Goal: Information Seeking & Learning: Understand process/instructions

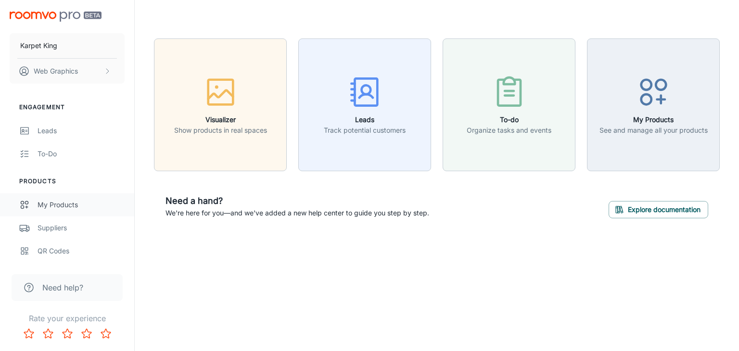
click at [76, 212] on link "My Products" at bounding box center [67, 204] width 134 height 23
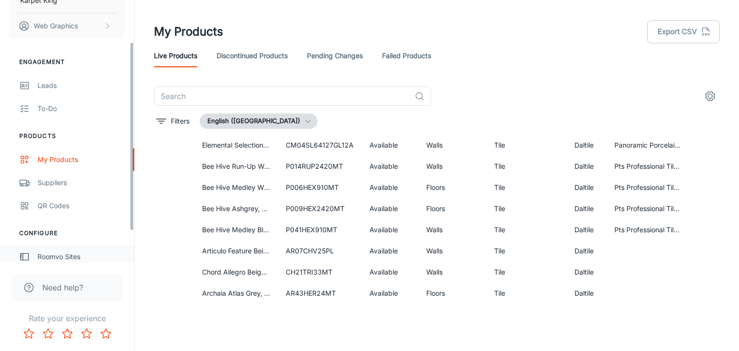
scroll to position [102, 0]
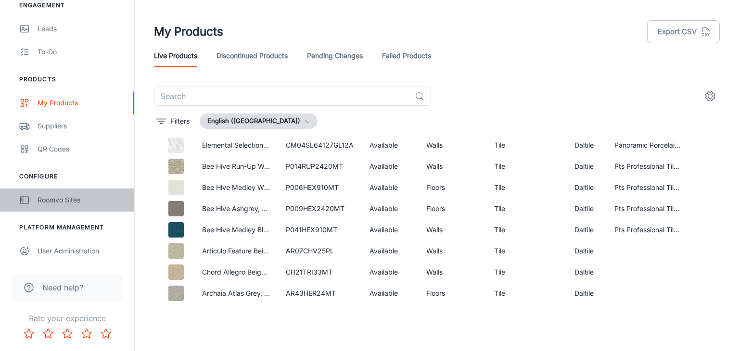
click at [42, 203] on div "Roomvo Sites" at bounding box center [81, 200] width 87 height 11
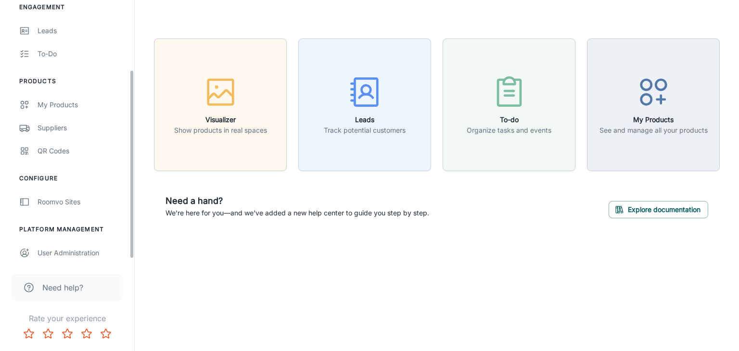
scroll to position [102, 0]
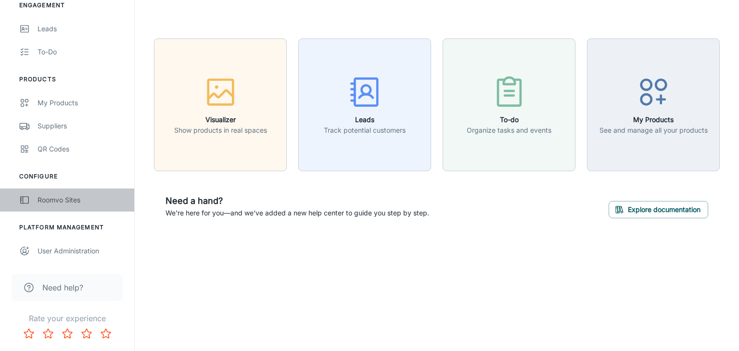
click at [59, 206] on link "Roomvo Sites" at bounding box center [67, 199] width 134 height 23
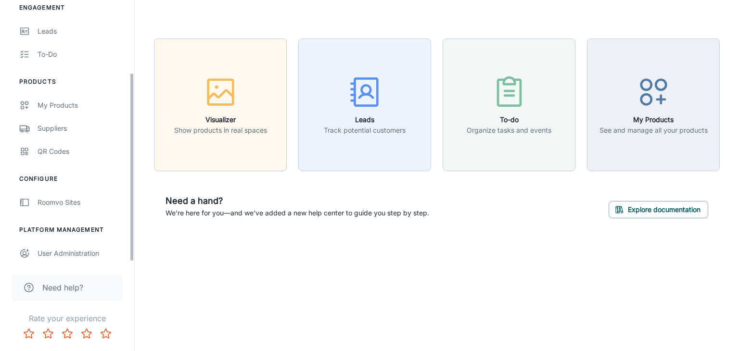
scroll to position [102, 0]
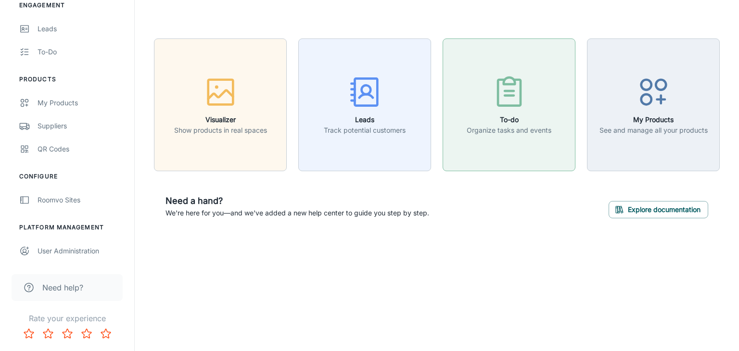
click at [538, 130] on p "Organize tasks and events" at bounding box center [508, 130] width 85 height 11
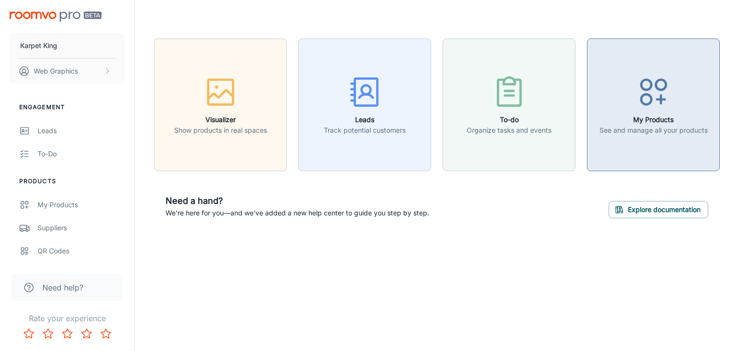
click at [660, 117] on h6 "My Products" at bounding box center [653, 119] width 108 height 11
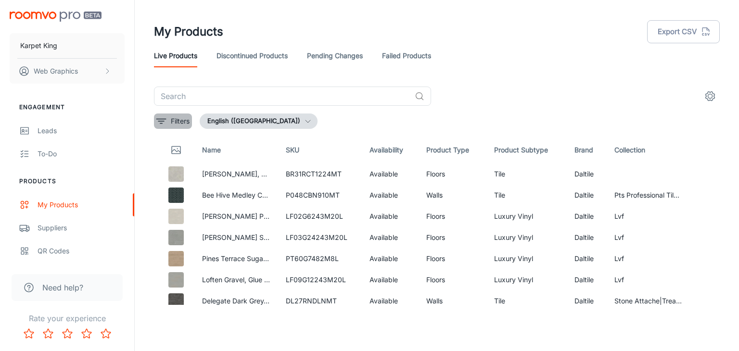
click at [179, 124] on p "Filters" at bounding box center [180, 121] width 19 height 11
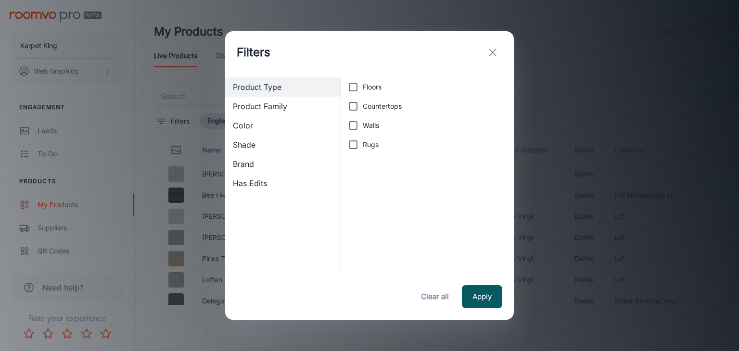
click at [567, 101] on div "Filters Product Type Product Family Color Shade Brand Has Edits Floors Countert…" at bounding box center [369, 175] width 739 height 351
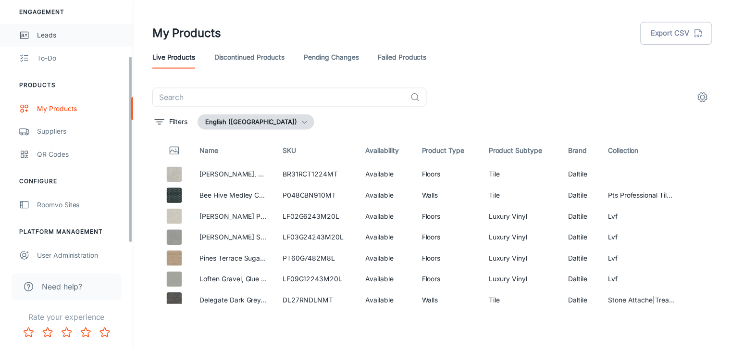
scroll to position [102, 0]
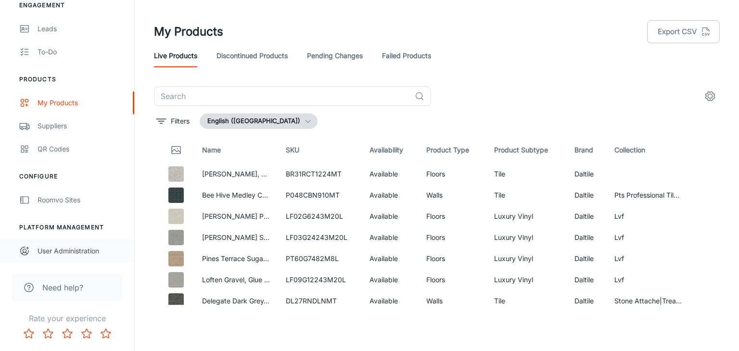
click at [61, 252] on div "User Administration" at bounding box center [81, 251] width 87 height 11
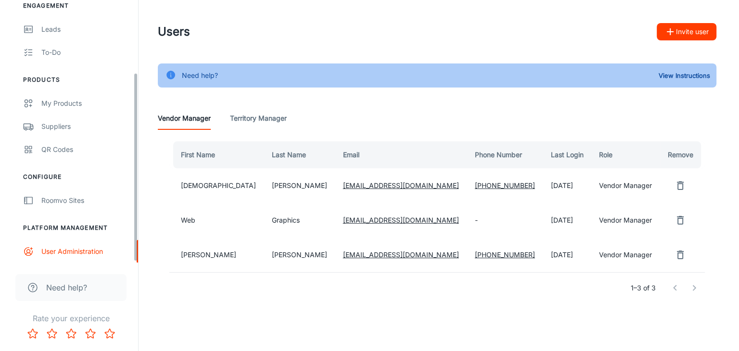
scroll to position [102, 0]
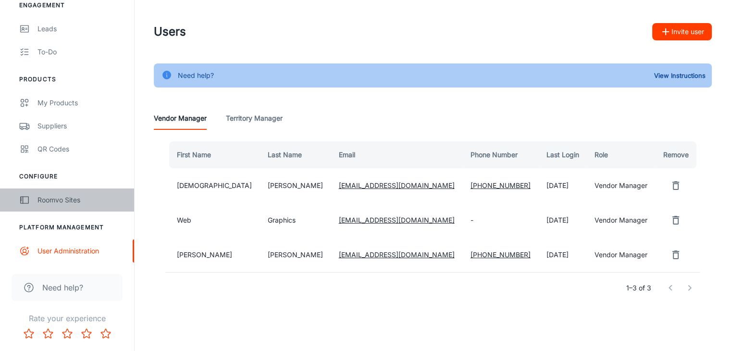
click at [69, 204] on div "Roomvo Sites" at bounding box center [81, 200] width 87 height 11
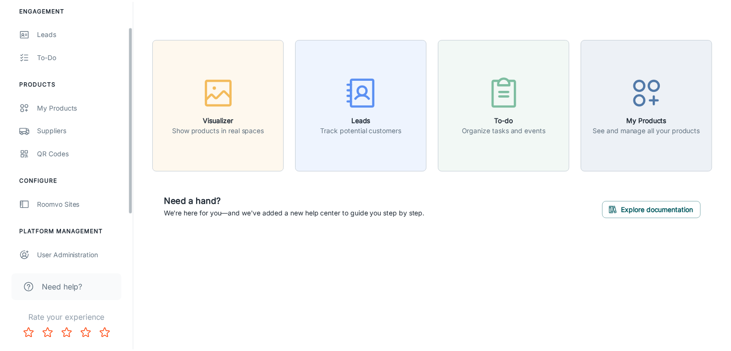
scroll to position [102, 0]
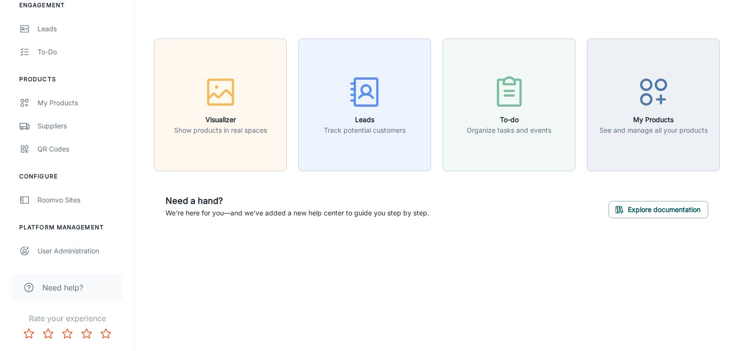
click at [69, 283] on span "Need help?" at bounding box center [62, 288] width 41 height 12
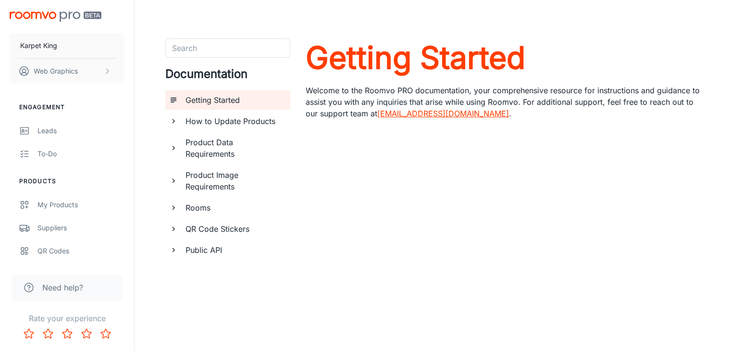
click at [421, 113] on link "[EMAIL_ADDRESS][DOMAIN_NAME]" at bounding box center [443, 114] width 132 height 10
click at [500, 110] on p "Welcome to the Roomvo PRO documentation, your comprehensive resource for instru…" at bounding box center [503, 102] width 395 height 35
drag, startPoint x: 460, startPoint y: 113, endPoint x: 381, endPoint y: 114, distance: 79.3
click at [381, 114] on p "Welcome to the Roomvo PRO documentation, your comprehensive resource for instru…" at bounding box center [503, 102] width 395 height 35
copy p "[EMAIL_ADDRESS][DOMAIN_NAME] ."
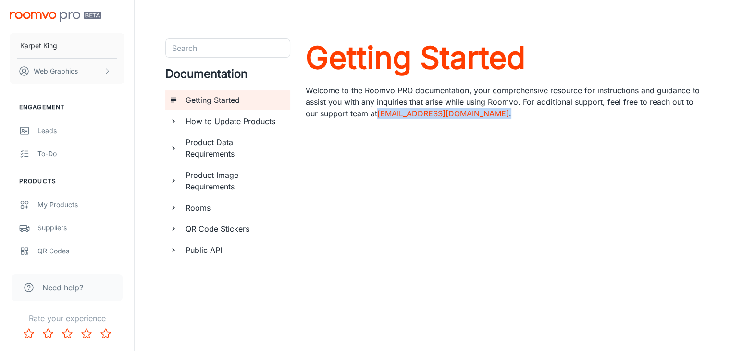
click at [537, 115] on p "Welcome to the Roomvo PRO documentation, your comprehensive resource for instru…" at bounding box center [503, 102] width 395 height 35
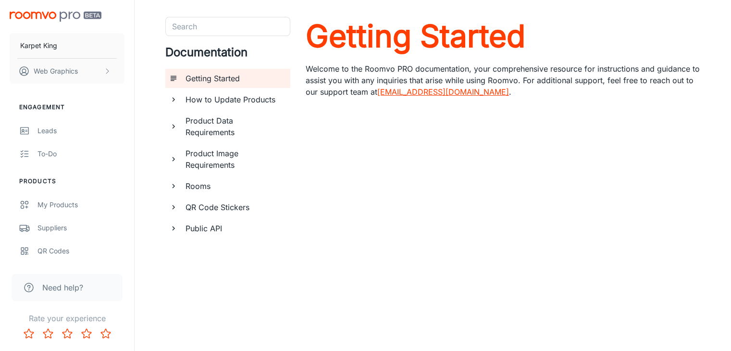
scroll to position [33, 0]
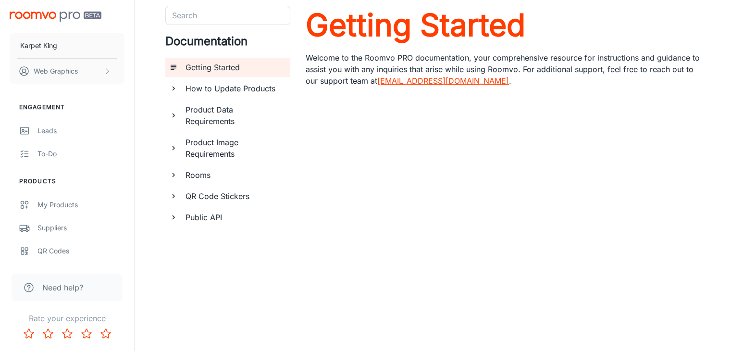
click at [176, 92] on icon "documentation page list" at bounding box center [173, 88] width 9 height 9
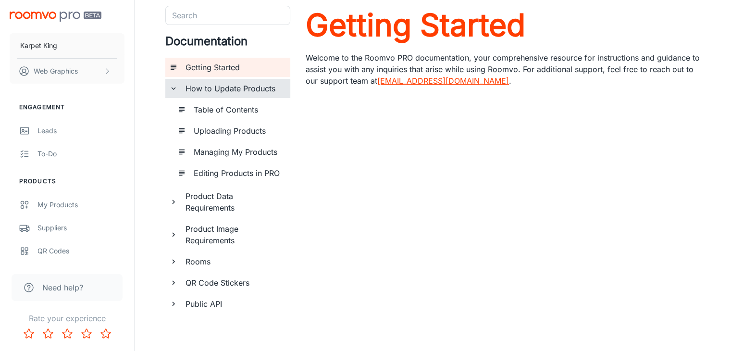
click at [176, 92] on icon "documentation page list" at bounding box center [173, 88] width 9 height 9
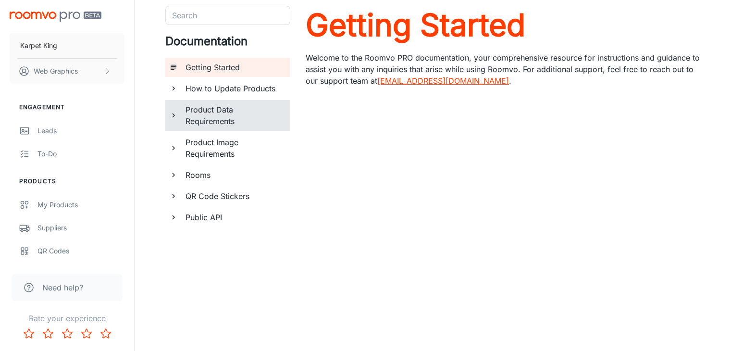
click at [175, 118] on icon "documentation page list" at bounding box center [173, 115] width 9 height 9
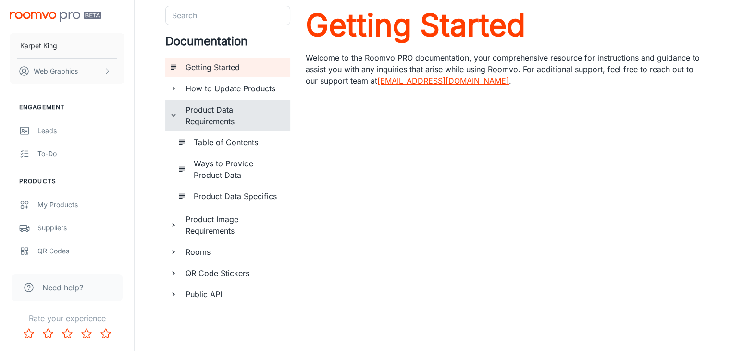
click at [175, 118] on icon "documentation page list" at bounding box center [173, 115] width 9 height 9
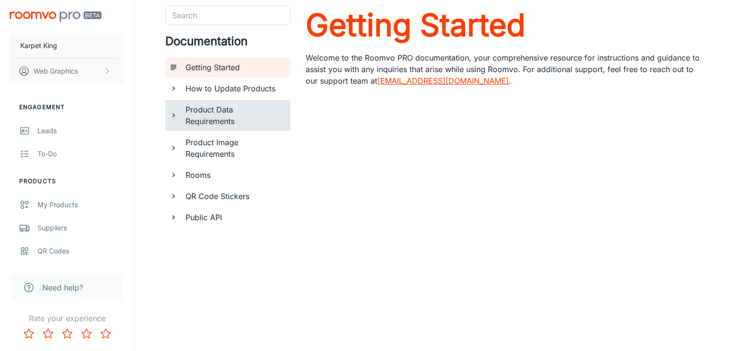
click at [169, 179] on icon "documentation page list" at bounding box center [173, 175] width 9 height 9
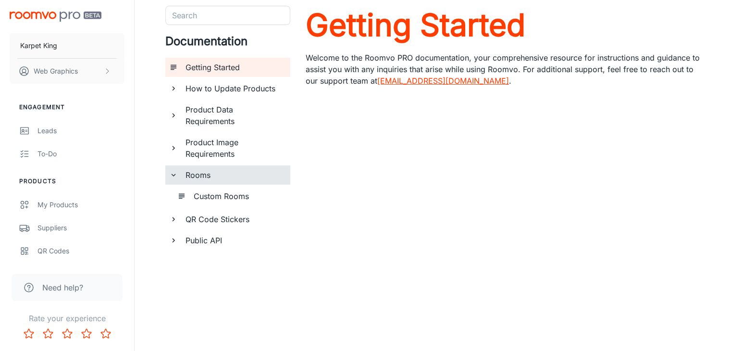
click at [169, 179] on icon "documentation page list" at bounding box center [173, 175] width 9 height 9
click at [173, 214] on icon "documentation page list" at bounding box center [173, 217] width 9 height 9
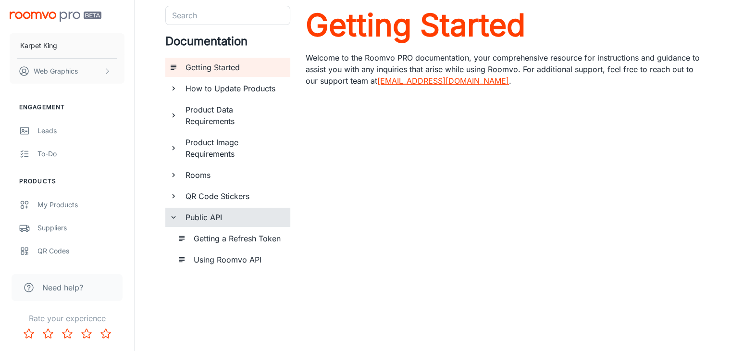
click at [173, 215] on icon "documentation page list" at bounding box center [173, 217] width 9 height 9
click at [169, 191] on div "QR Code Stickers" at bounding box center [227, 196] width 125 height 19
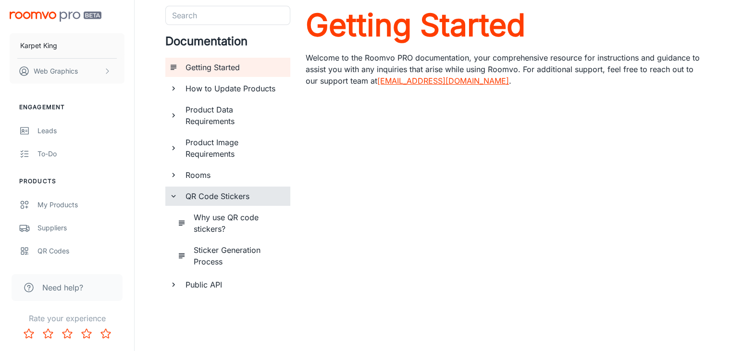
click at [169, 191] on div "QR Code Stickers" at bounding box center [227, 196] width 125 height 19
click at [169, 173] on icon "documentation page list" at bounding box center [173, 175] width 9 height 9
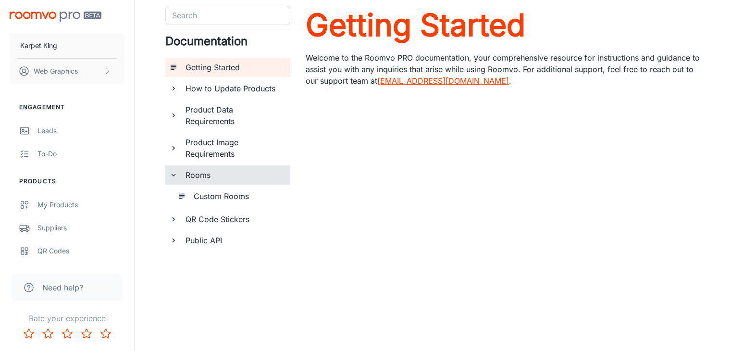
click at [169, 173] on icon "documentation page list" at bounding box center [173, 175] width 9 height 9
click at [50, 153] on div "To-do" at bounding box center [81, 154] width 87 height 11
